Goal: Task Accomplishment & Management: Manage account settings

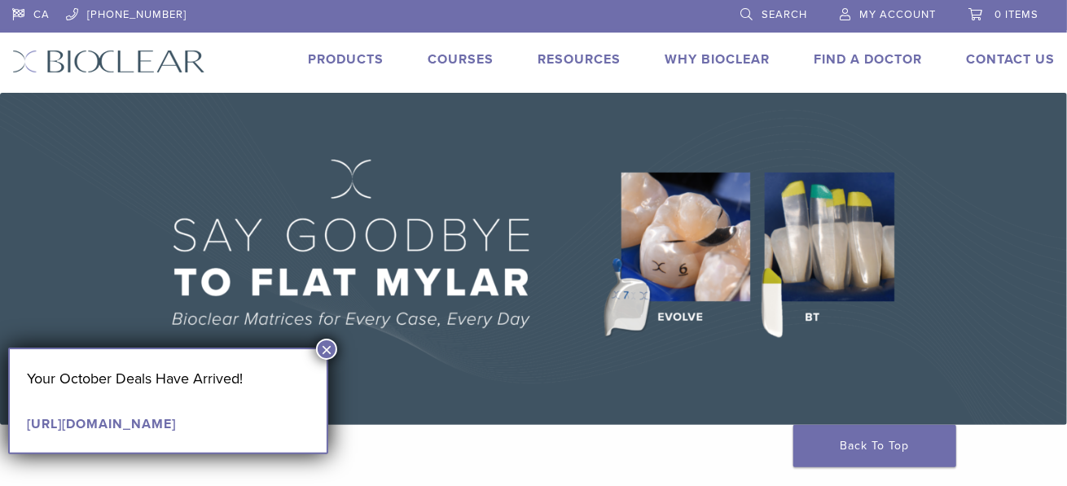
click at [899, 15] on span "My Account" at bounding box center [897, 14] width 77 height 13
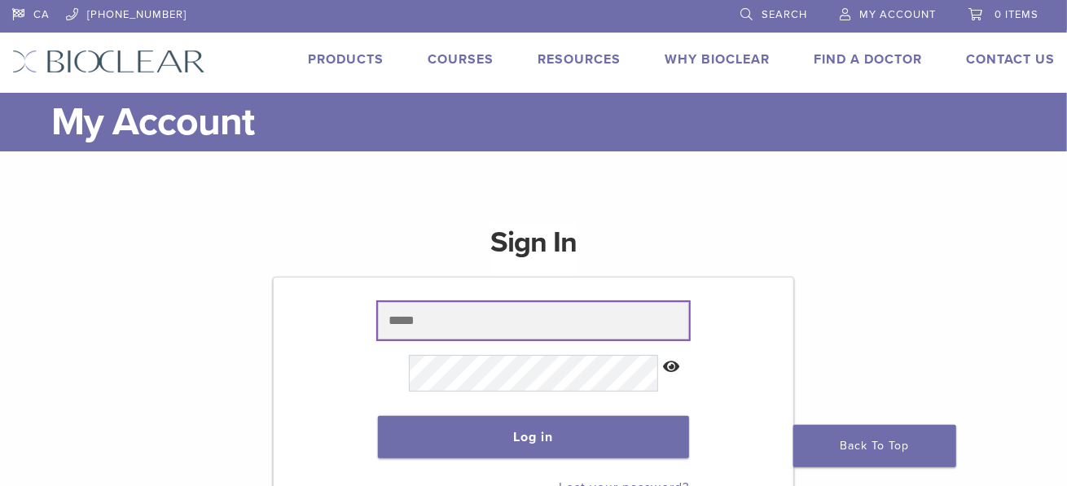
click at [483, 323] on input "text" at bounding box center [534, 320] width 312 height 37
click at [488, 314] on input "text" at bounding box center [534, 320] width 312 height 37
click at [495, 306] on input "text" at bounding box center [534, 320] width 312 height 37
click at [496, 303] on input "text" at bounding box center [534, 320] width 312 height 37
click at [488, 311] on input "text" at bounding box center [534, 320] width 312 height 37
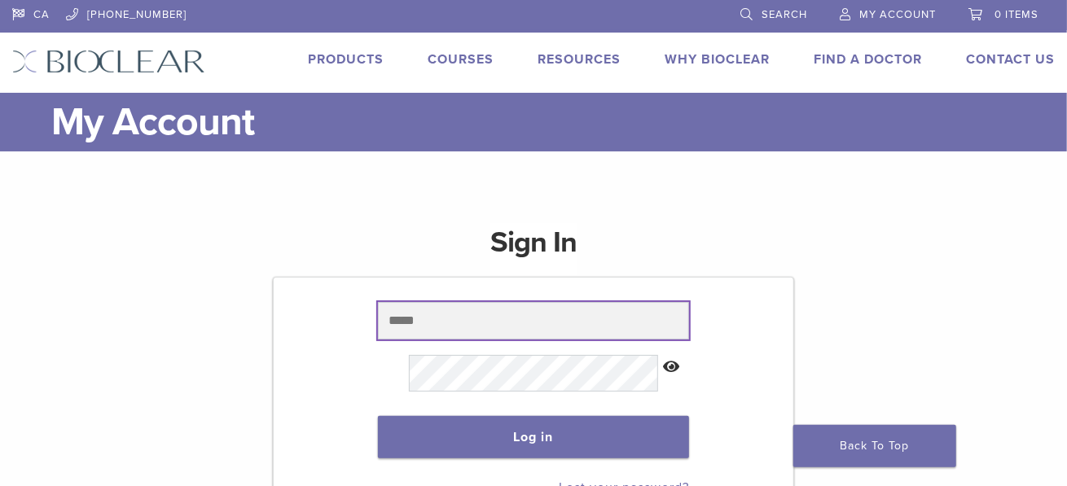
click at [504, 318] on input "text" at bounding box center [534, 320] width 312 height 37
click at [497, 320] on input "text" at bounding box center [534, 320] width 312 height 37
click at [488, 305] on input "text" at bounding box center [534, 320] width 312 height 37
click at [516, 321] on input "text" at bounding box center [534, 320] width 312 height 37
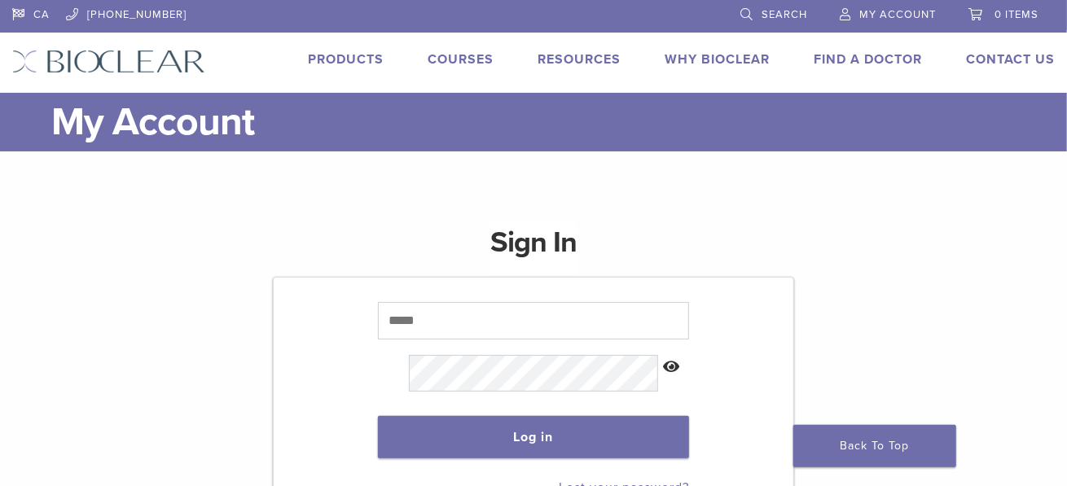
click at [919, 240] on div "Sign In Log in Lost your password? Register a new account" at bounding box center [533, 394] width 1043 height 380
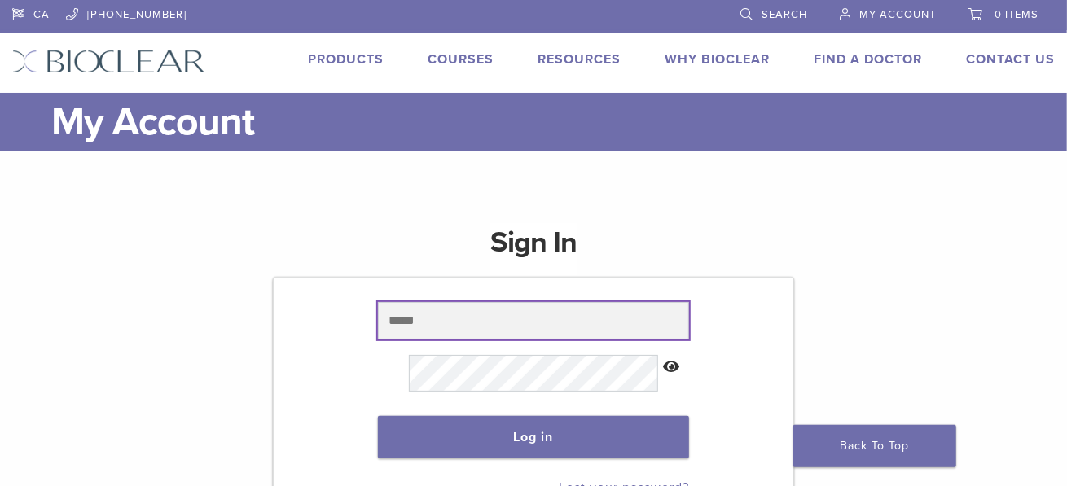
drag, startPoint x: 492, startPoint y: 305, endPoint x: 484, endPoint y: 339, distance: 35.2
click at [492, 305] on input "text" at bounding box center [534, 320] width 312 height 37
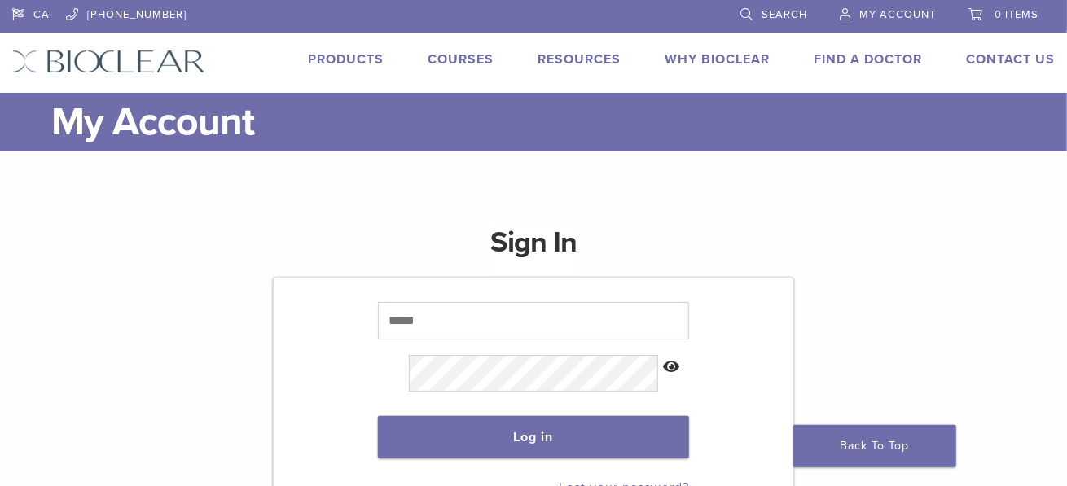
click at [837, 296] on div "Sign In Log in Lost your password? Register a new account" at bounding box center [533, 394] width 1043 height 380
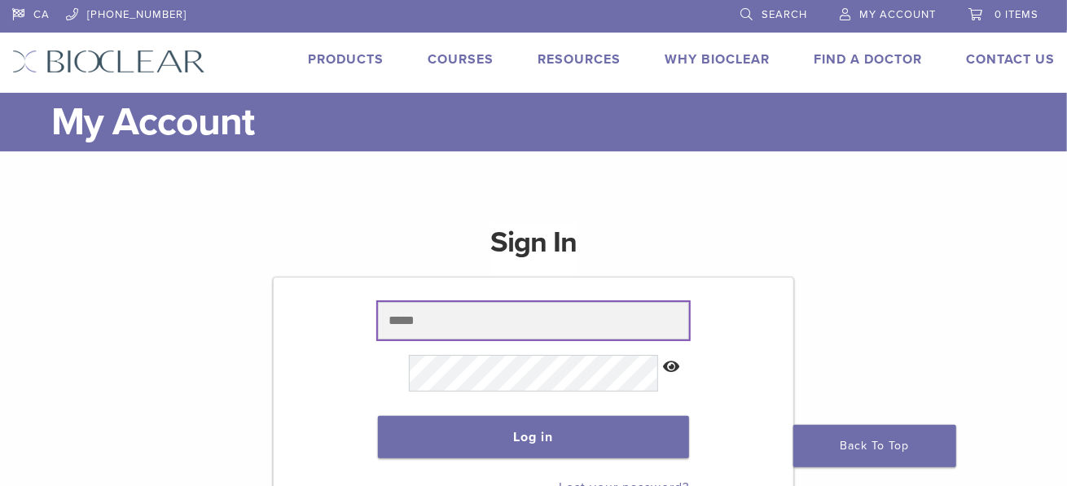
click at [485, 318] on input "text" at bounding box center [534, 320] width 312 height 37
click at [508, 319] on input "text" at bounding box center [534, 320] width 312 height 37
click at [588, 310] on input "text" at bounding box center [534, 320] width 312 height 37
click at [547, 309] on input "text" at bounding box center [534, 320] width 312 height 37
